Goal: Communication & Community: Ask a question

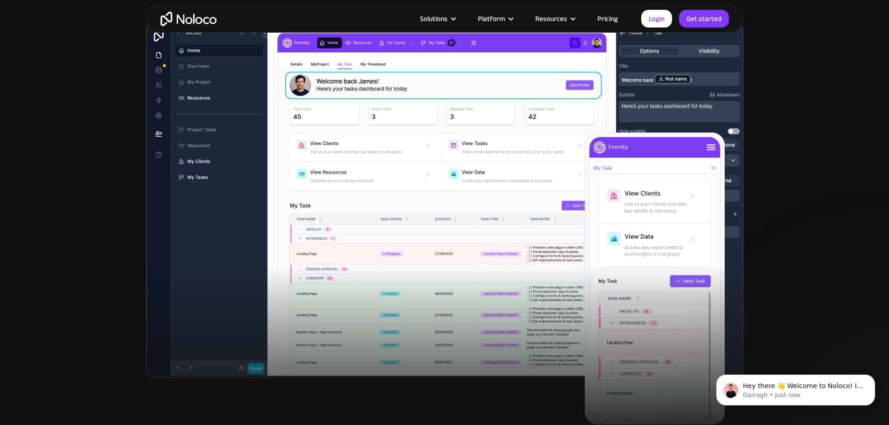
click at [594, 16] on link "Pricing" at bounding box center [608, 19] width 44 height 12
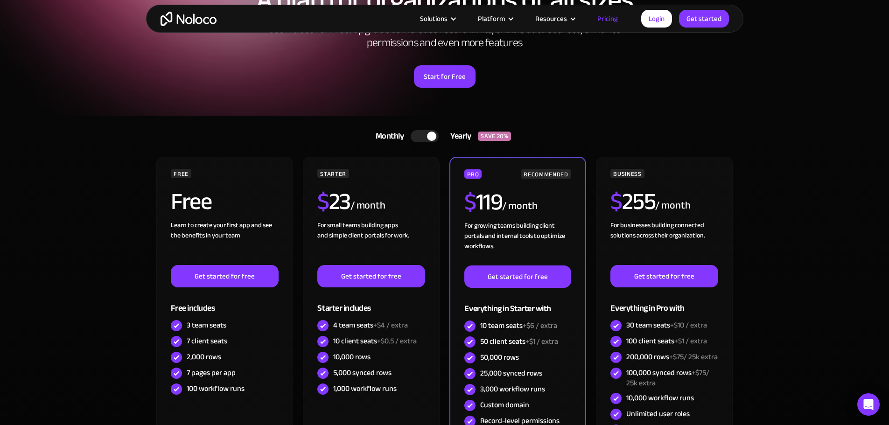
scroll to position [187, 0]
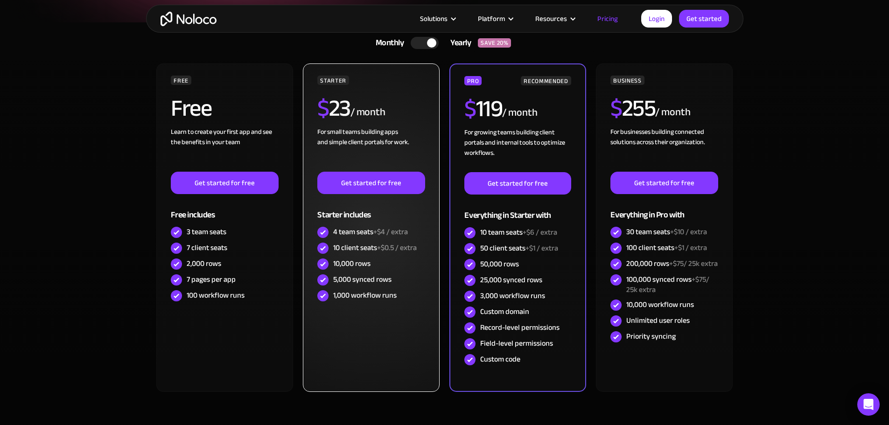
click at [366, 105] on div "/ month" at bounding box center [367, 112] width 35 height 15
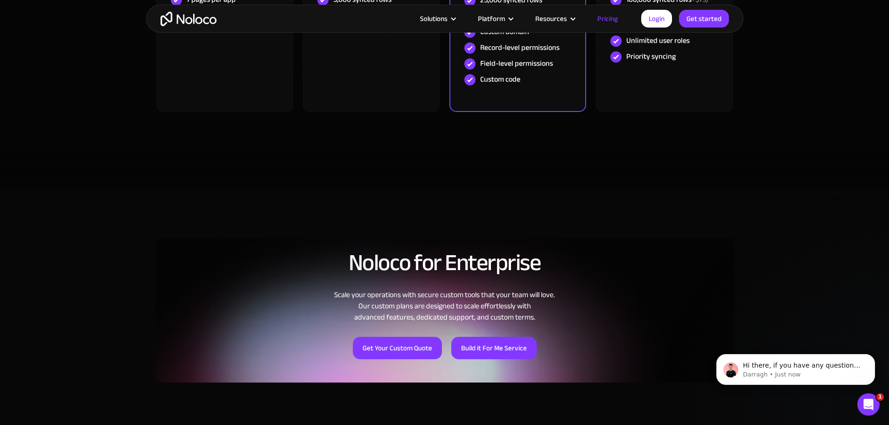
scroll to position [513, 0]
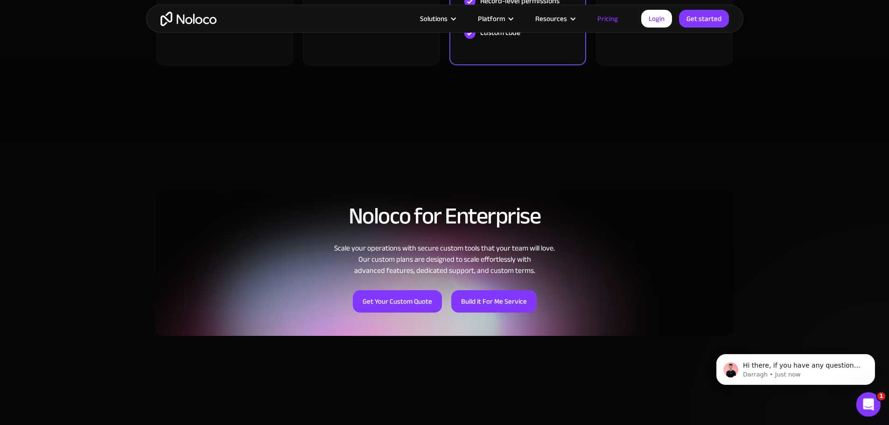
click at [864, 404] on icon "Open Intercom Messenger" at bounding box center [867, 403] width 15 height 15
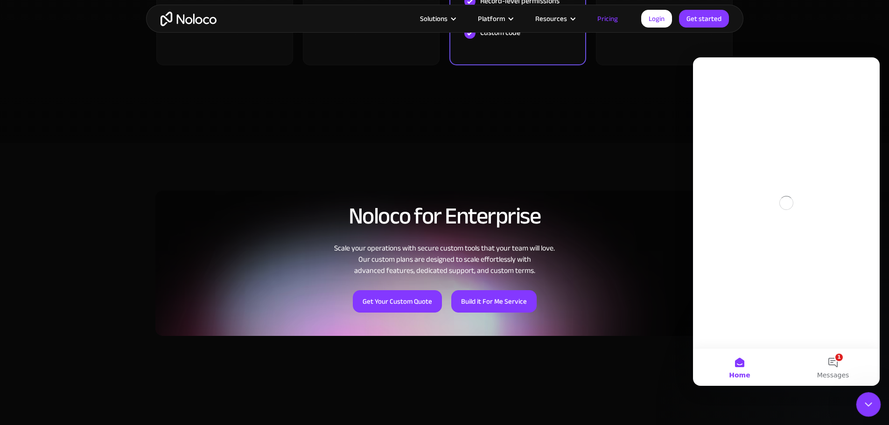
scroll to position [0, 0]
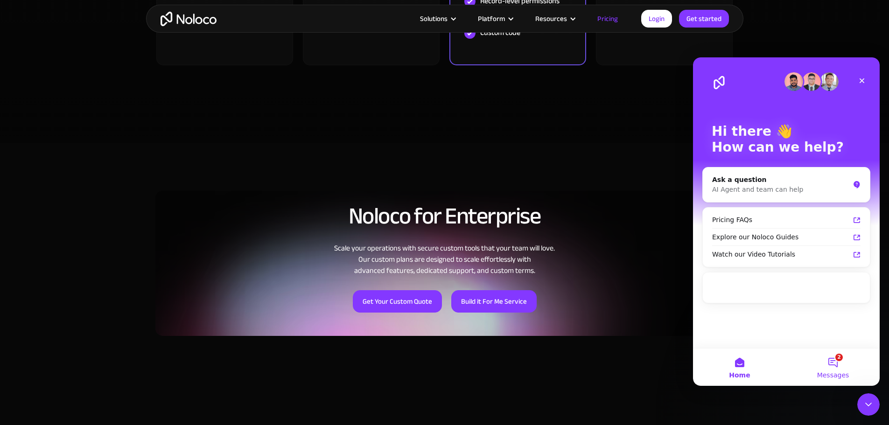
click at [838, 362] on button "2 Messages" at bounding box center [832, 367] width 93 height 37
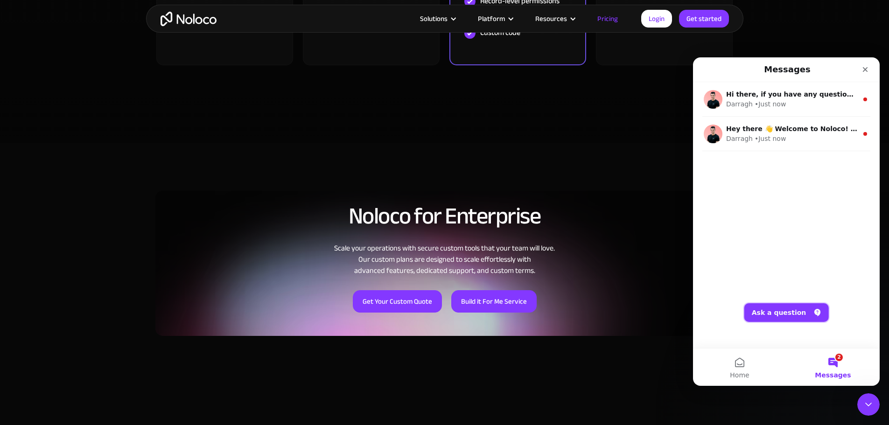
click at [777, 311] on button "Ask a question" at bounding box center [786, 312] width 84 height 19
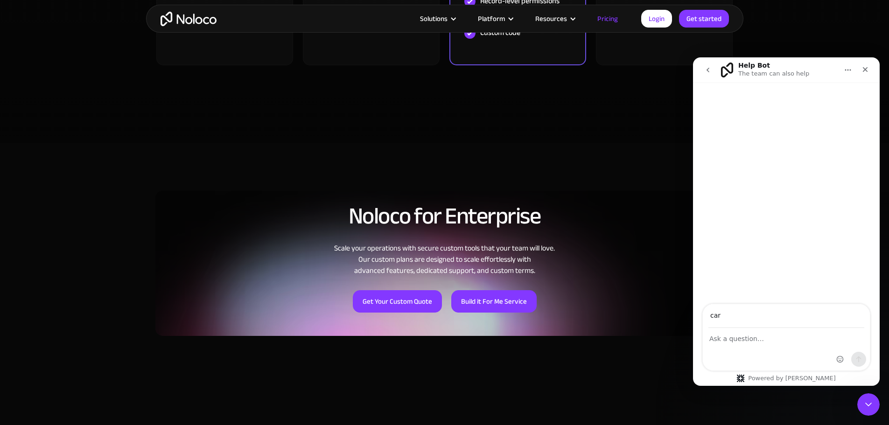
type input "carlos@atamadigital.com"
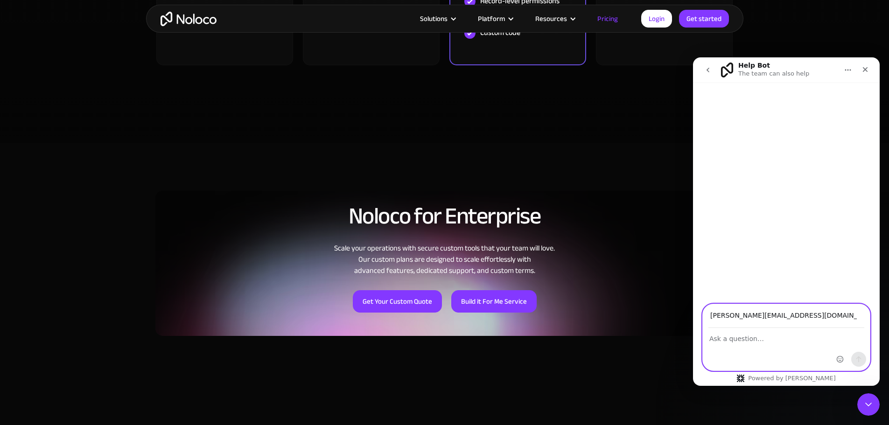
click at [738, 334] on textarea "Ask a question…" at bounding box center [786, 337] width 167 height 16
paste textarea "Olá, tudo bem? Estou avaliando a Noloco para resolver uma demanda de um cliente…"
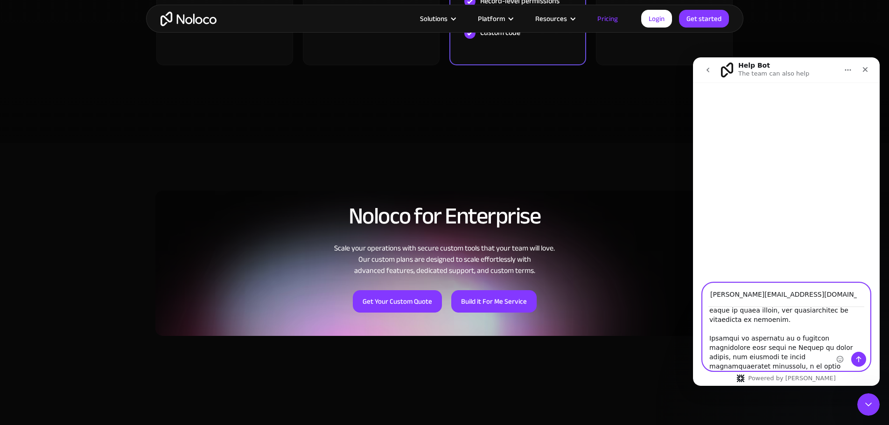
type textarea "Olá, tudo bem? Estou avaliando a Noloco para resolver uma demanda de um cliente…"
click at [860, 358] on icon "Send a message…" at bounding box center [858, 359] width 7 height 7
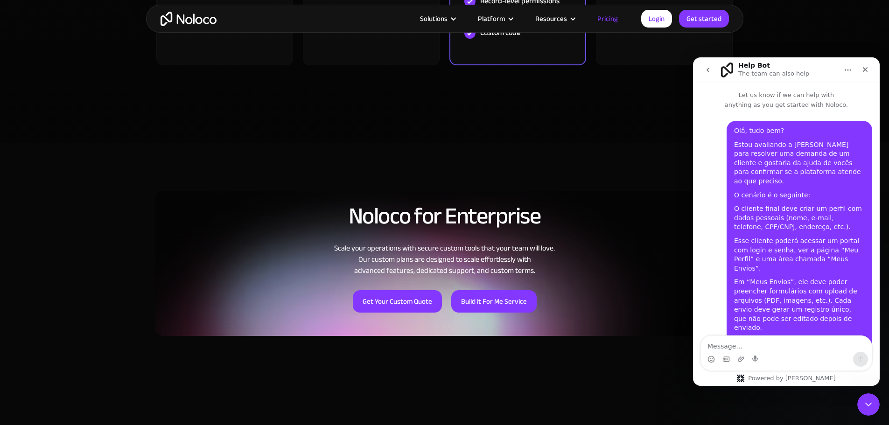
scroll to position [295, 0]
